Goal: Transaction & Acquisition: Book appointment/travel/reservation

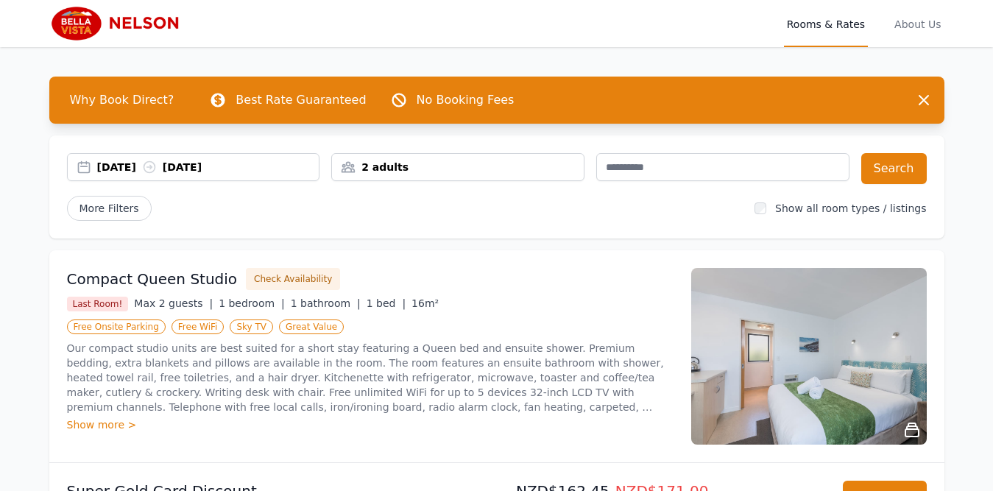
click at [113, 168] on div "[DATE] [DATE]" at bounding box center [208, 167] width 222 height 15
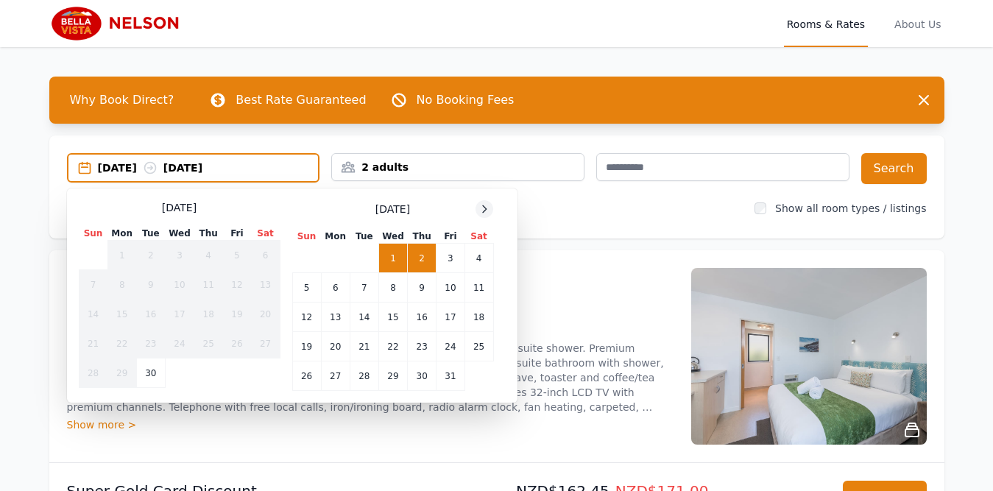
click at [484, 216] on div at bounding box center [485, 209] width 18 height 18
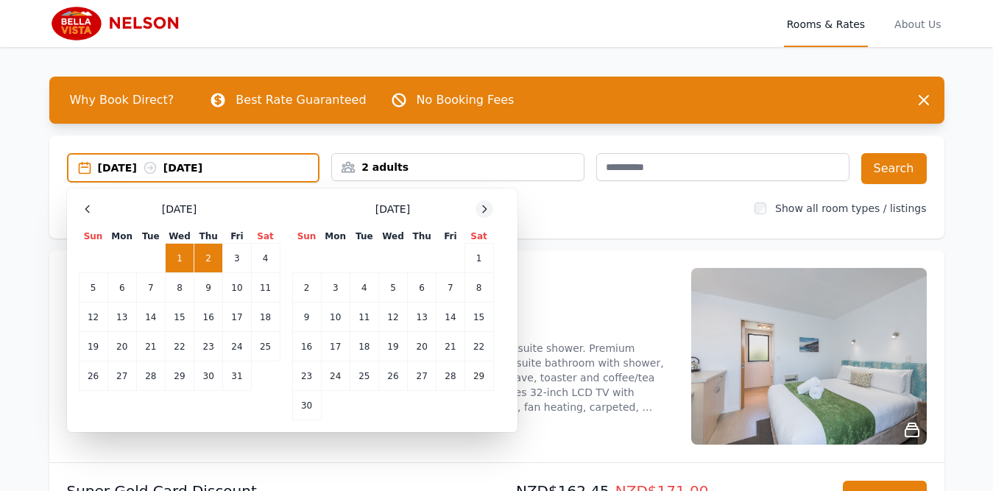
click at [484, 216] on div at bounding box center [485, 209] width 18 height 18
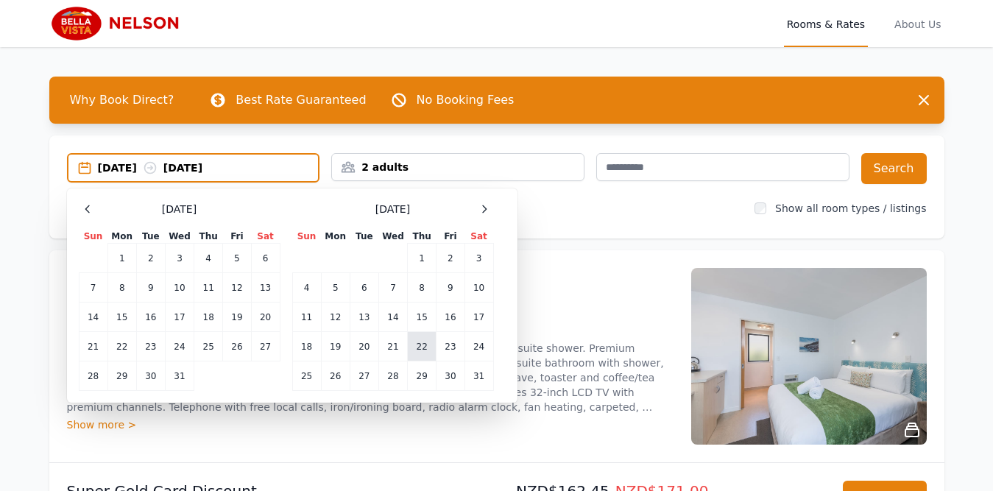
click at [427, 351] on td "22" at bounding box center [422, 346] width 29 height 29
click at [474, 353] on td "24" at bounding box center [479, 346] width 29 height 29
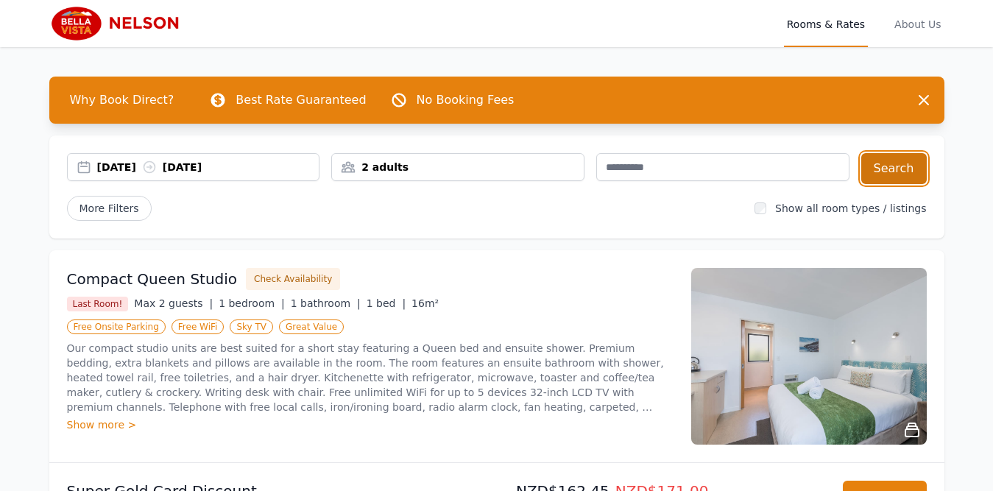
click at [873, 180] on button "Search" at bounding box center [895, 168] width 66 height 31
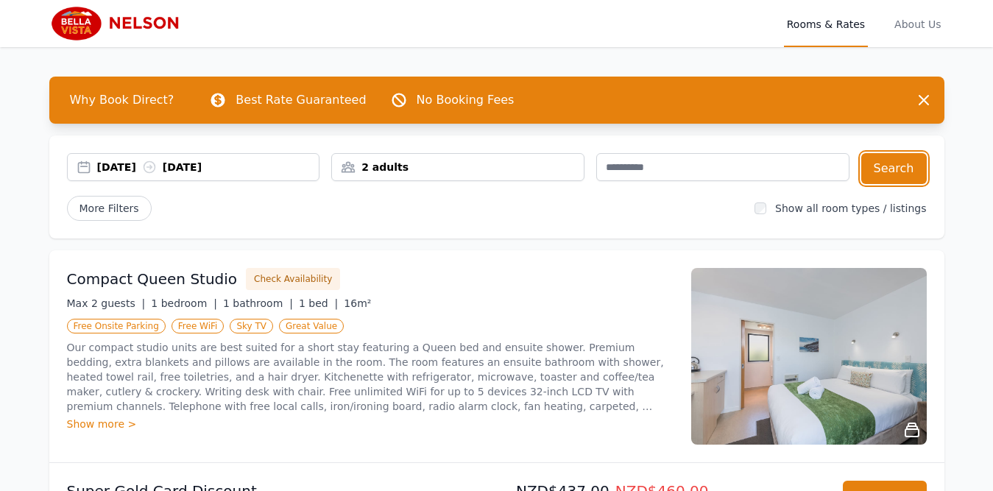
click at [133, 170] on div "[DATE] [DATE]" at bounding box center [208, 167] width 222 height 15
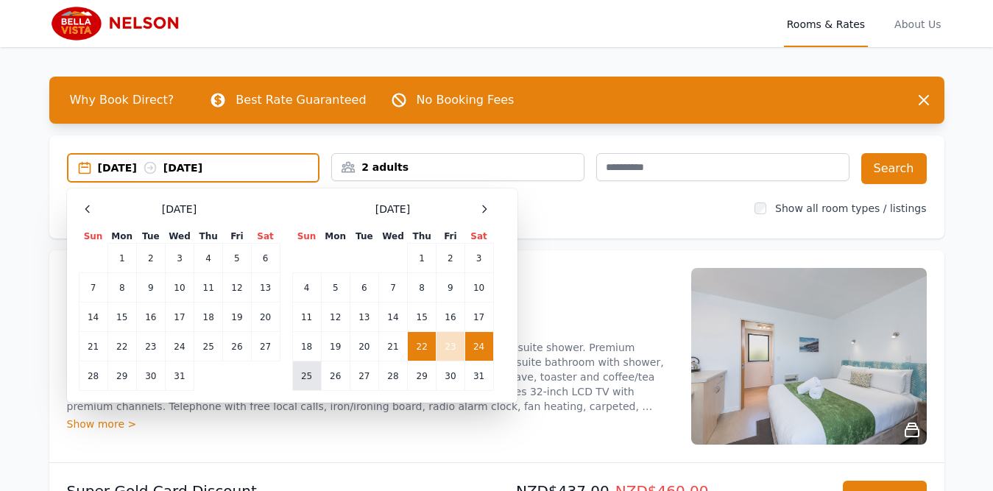
click at [300, 378] on td "25" at bounding box center [306, 376] width 29 height 29
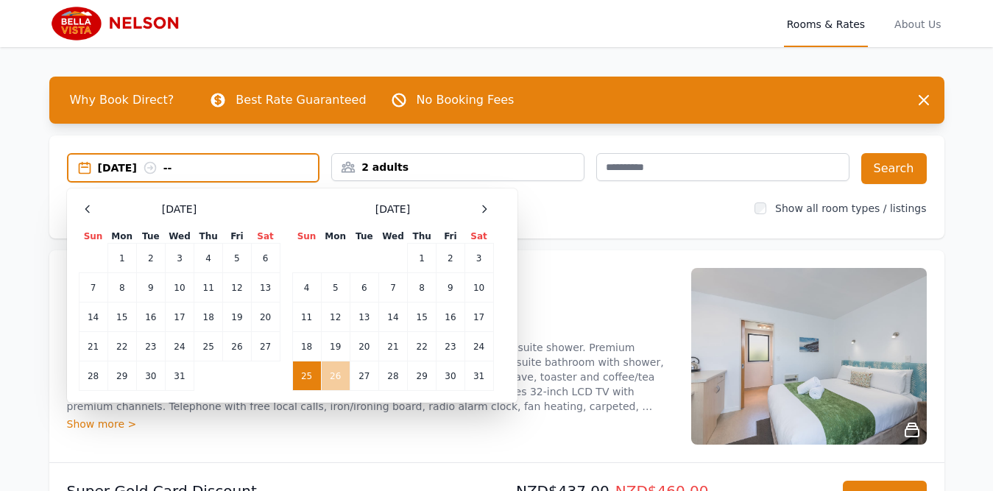
click at [333, 387] on td "26" at bounding box center [335, 376] width 29 height 29
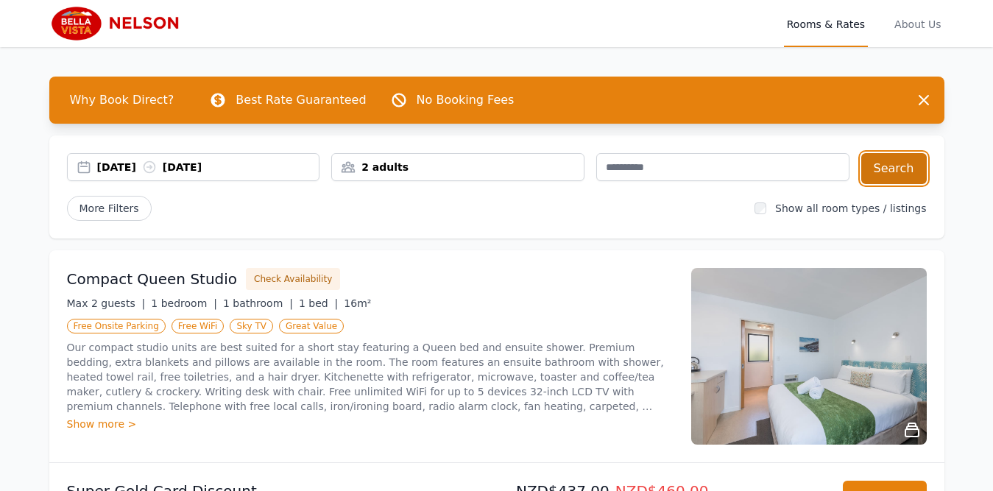
click at [879, 166] on button "Search" at bounding box center [895, 168] width 66 height 31
